Goal: Obtain resource: Download file/media

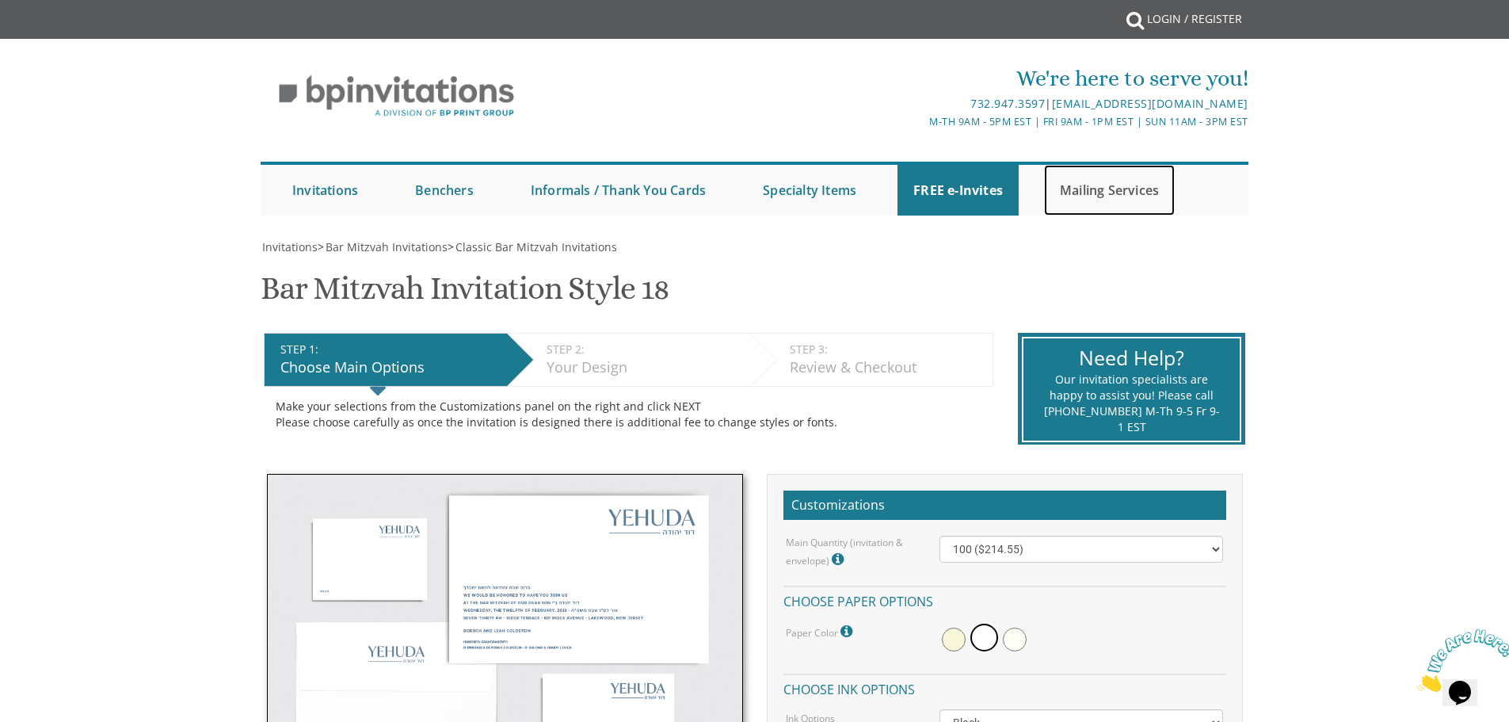
click at [1114, 192] on link "Mailing Services" at bounding box center [1109, 190] width 131 height 51
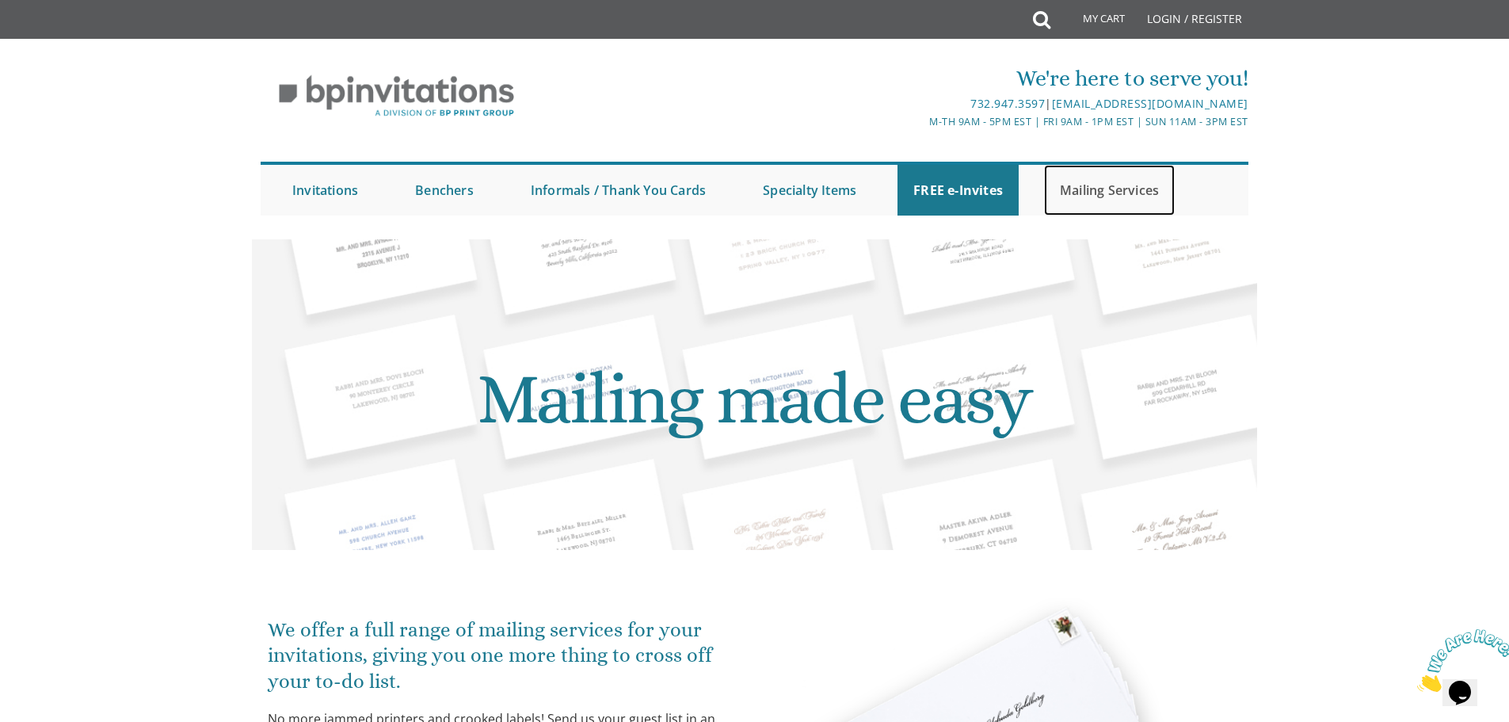
click at [1127, 190] on link "Mailing Services" at bounding box center [1109, 190] width 131 height 51
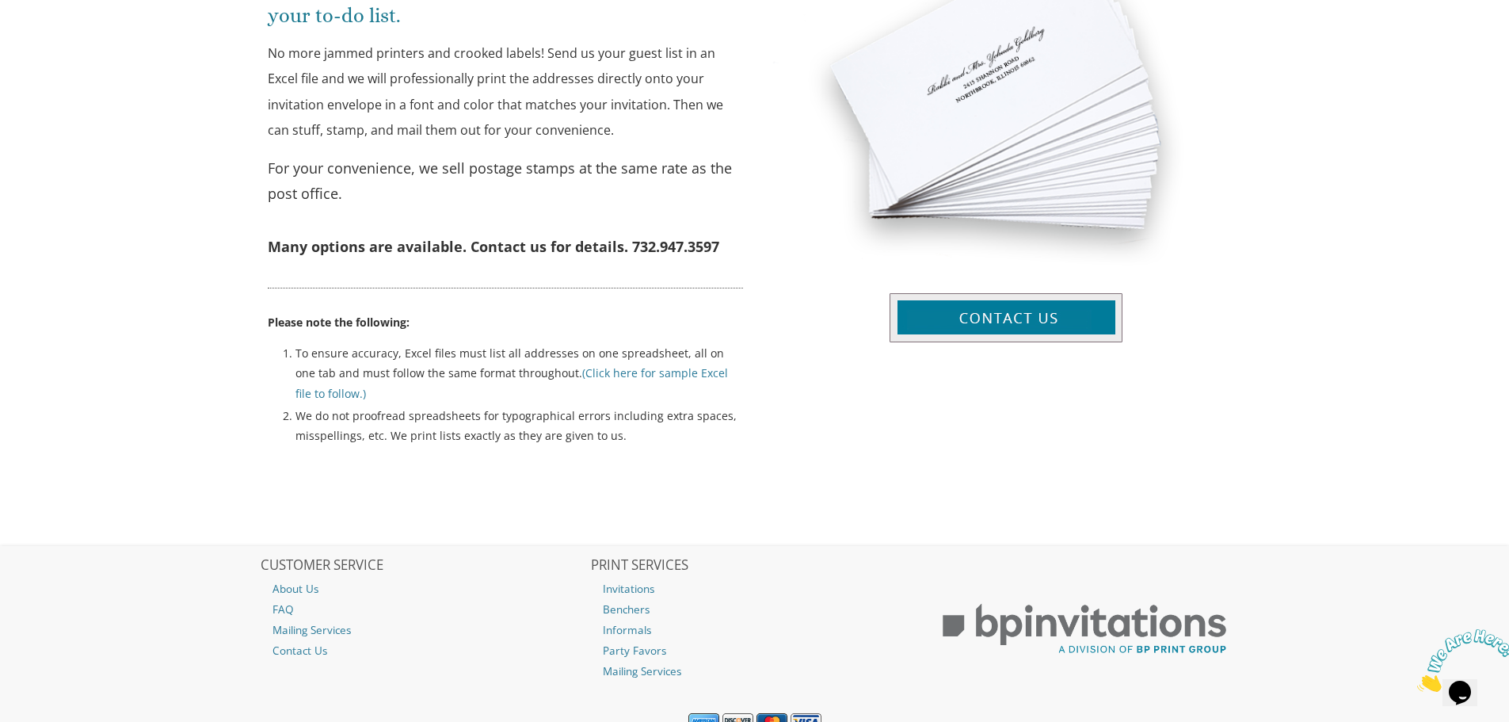
scroll to position [713, 0]
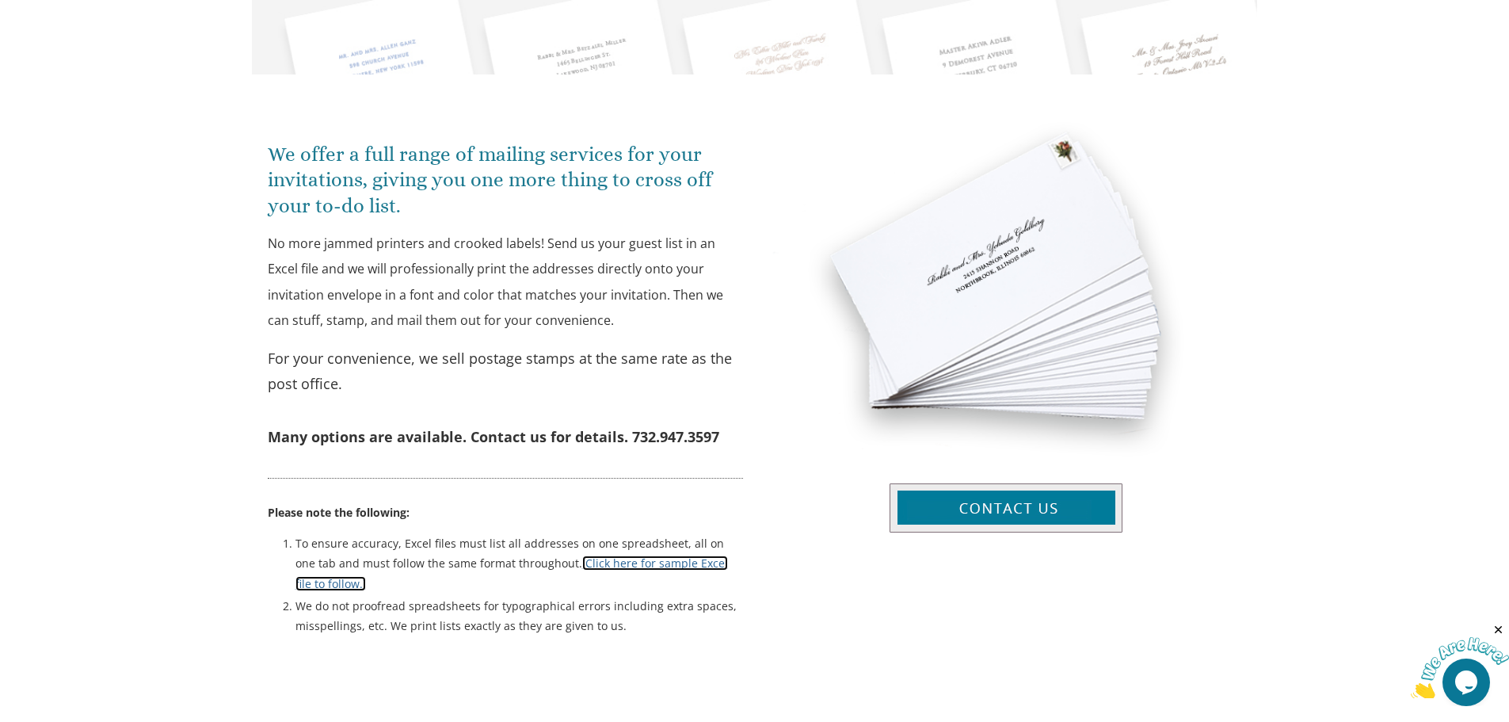
click at [615, 562] on link "(Click here for sample Excel file to follow.)" at bounding box center [511, 572] width 432 height 35
